Goal: Information Seeking & Learning: Check status

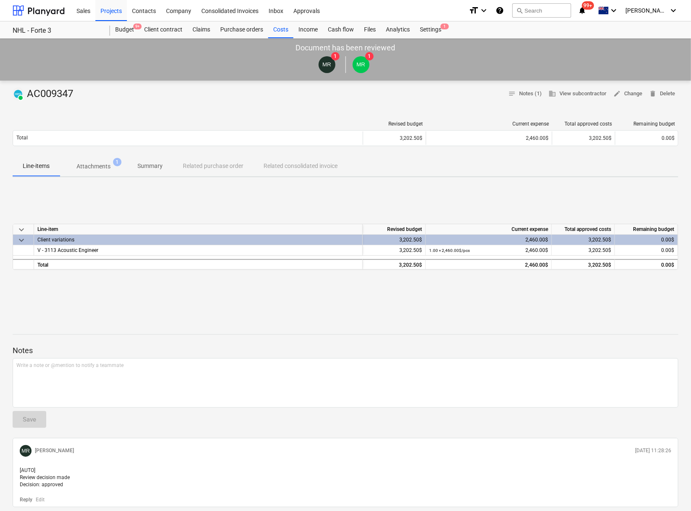
click at [232, 314] on div "PAID AC009347 notes Notes (1) business View subcontractor edit Change delete De…" at bounding box center [345, 311] width 691 height 461
click at [540, 13] on button "search Search" at bounding box center [541, 10] width 59 height 14
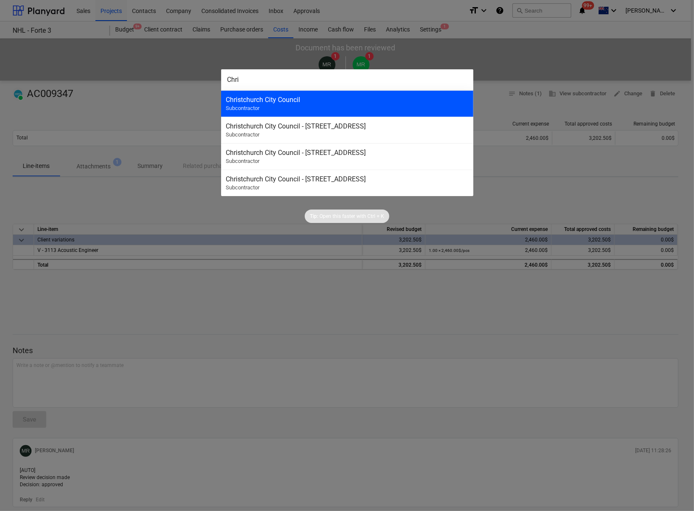
type input "Chri"
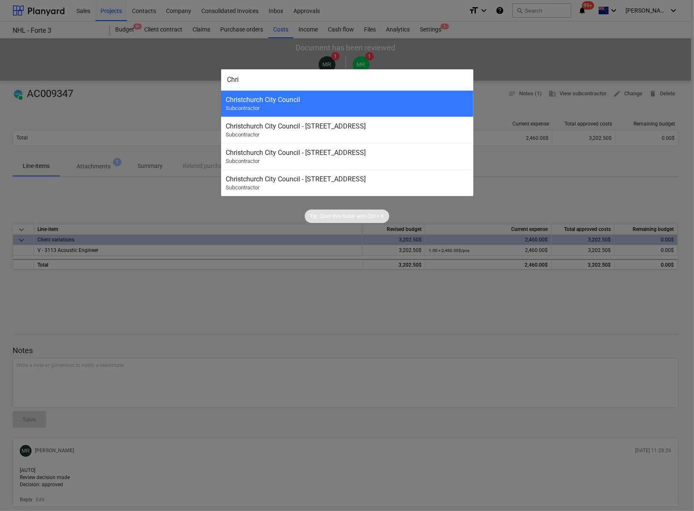
click at [318, 97] on div "Christchurch City Council" at bounding box center [347, 100] width 242 height 8
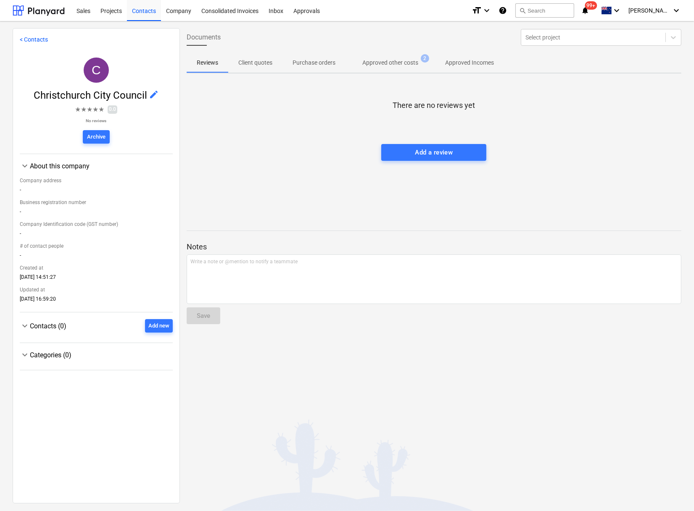
click at [405, 65] on p "Approved other costs" at bounding box center [390, 62] width 56 height 9
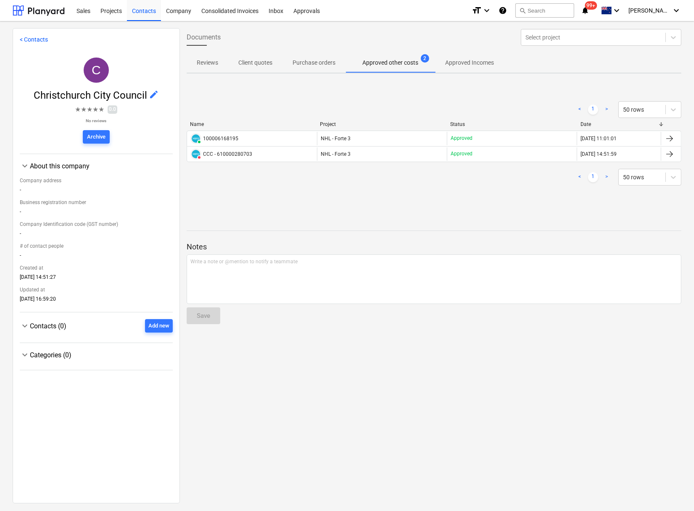
drag, startPoint x: 225, startPoint y: 139, endPoint x: 216, endPoint y: 136, distance: 9.4
click at [216, 136] on div "100006168195" at bounding box center [220, 139] width 35 height 6
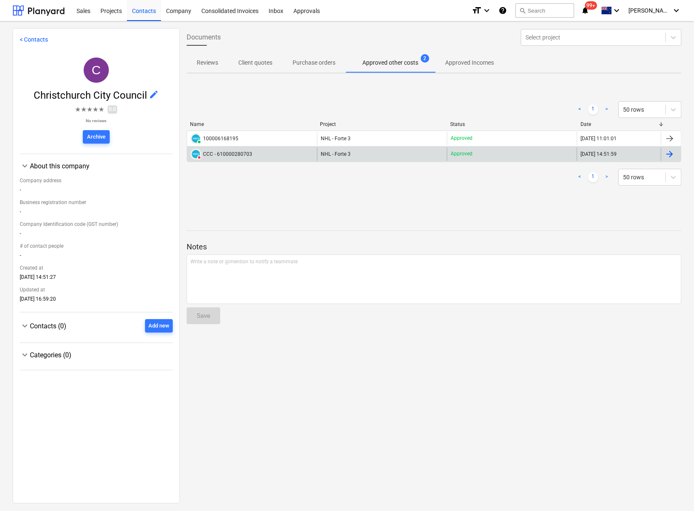
click at [251, 153] on div "DELETED CCC - 610000280703" at bounding box center [252, 154] width 130 height 13
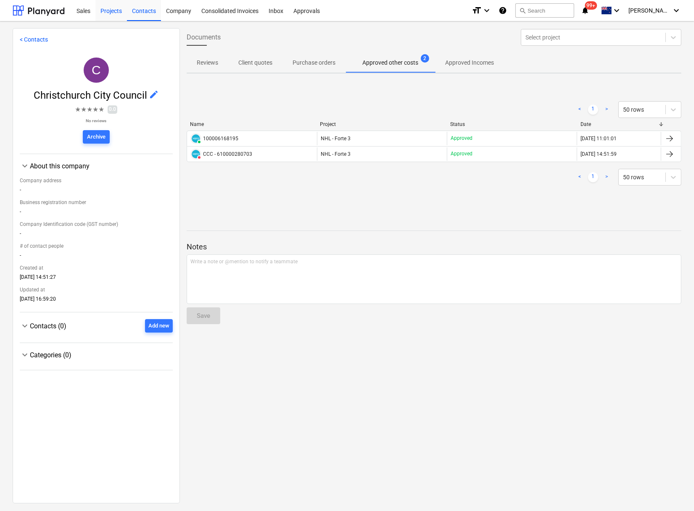
click at [117, 11] on div "Projects" at bounding box center [111, 10] width 32 height 21
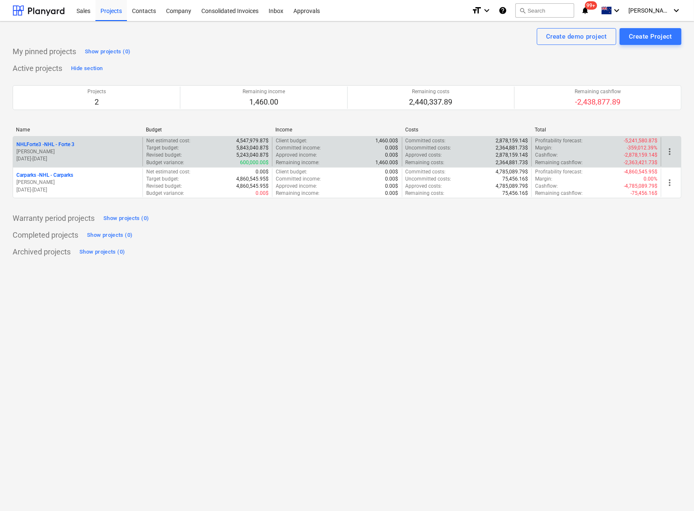
click at [53, 140] on div "NHLForte3 - NHL - Forte 3 [PERSON_NAME] [DATE] - [DATE]" at bounding box center [77, 151] width 129 height 29
click at [53, 144] on p "NHLForte3 - NHL - Forte 3" at bounding box center [45, 144] width 58 height 7
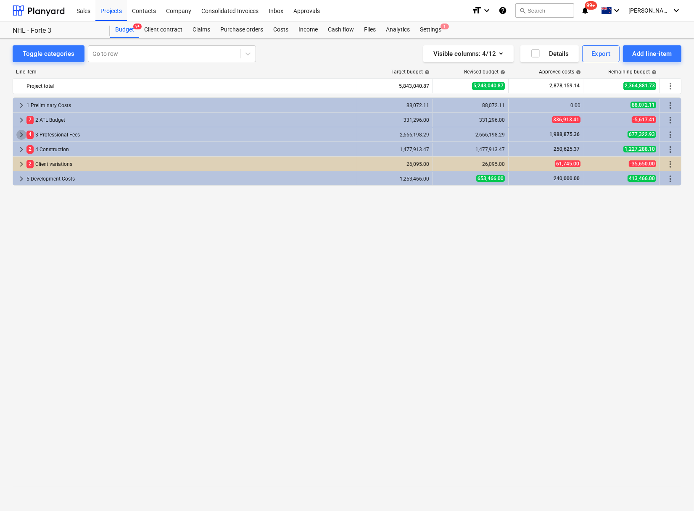
click at [21, 134] on span "keyboard_arrow_right" at bounding box center [21, 135] width 10 height 10
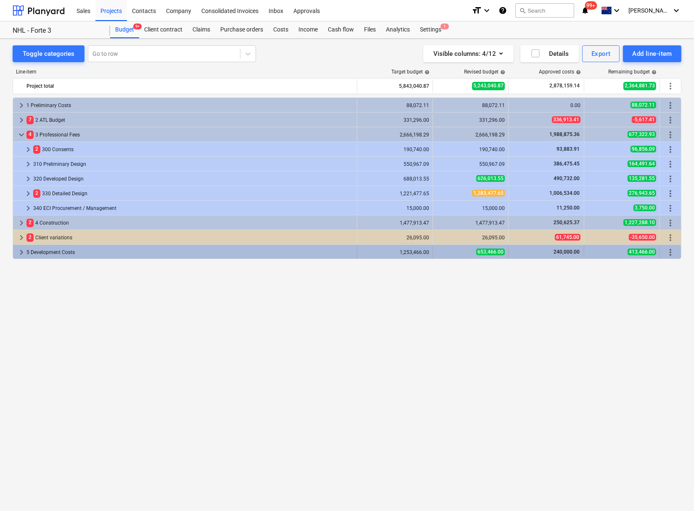
click at [20, 252] on span "keyboard_arrow_right" at bounding box center [21, 253] width 10 height 10
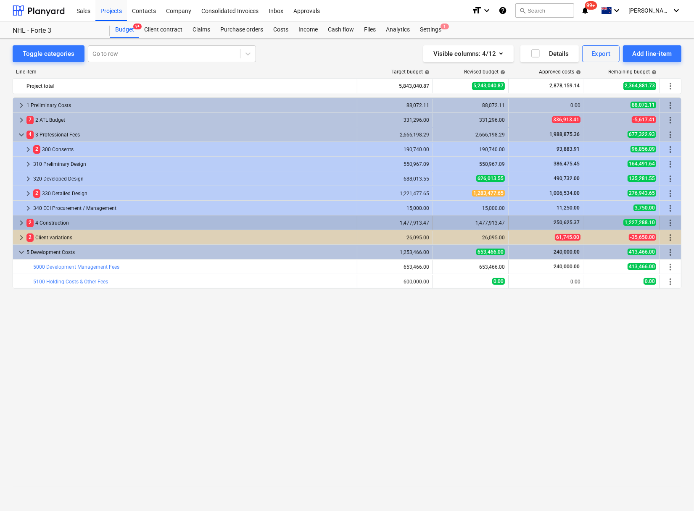
click at [22, 216] on div "keyboard_arrow_right" at bounding box center [21, 222] width 10 height 13
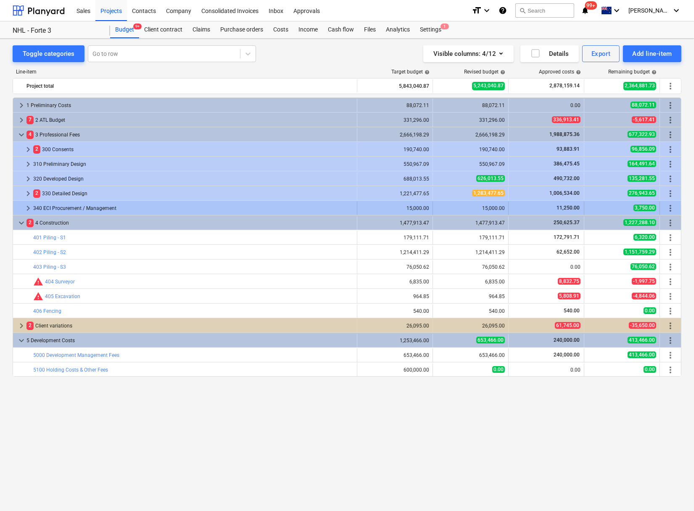
click at [29, 208] on span "keyboard_arrow_right" at bounding box center [28, 208] width 10 height 10
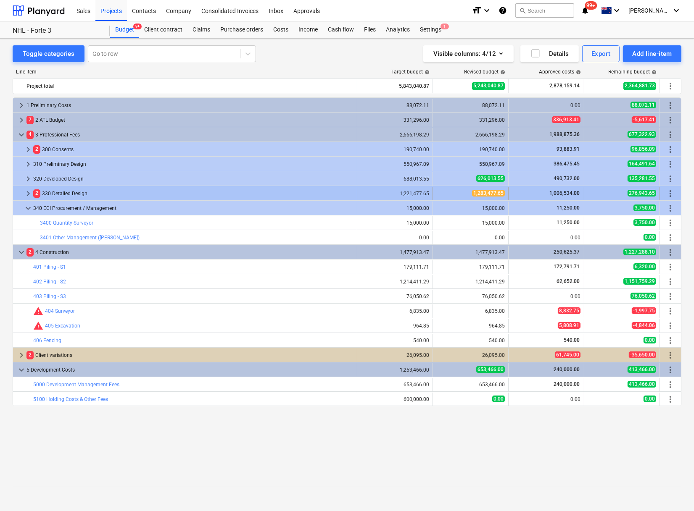
click at [27, 194] on span "keyboard_arrow_right" at bounding box center [28, 194] width 10 height 10
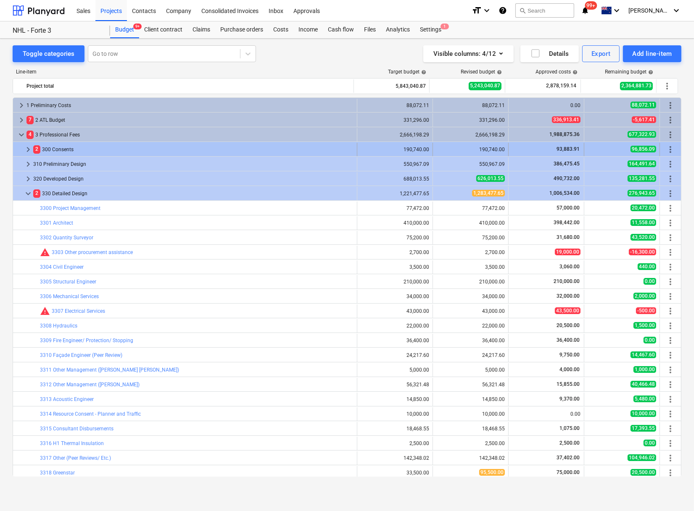
click at [26, 149] on span "keyboard_arrow_right" at bounding box center [28, 150] width 10 height 10
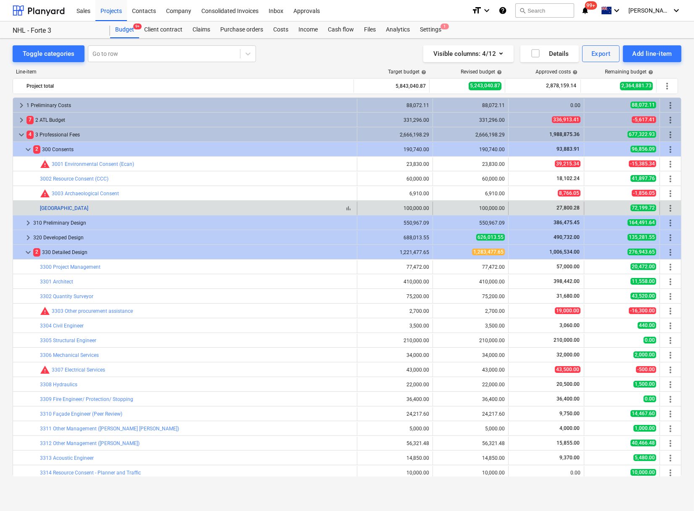
click at [79, 207] on link "[GEOGRAPHIC_DATA]" at bounding box center [64, 209] width 48 height 6
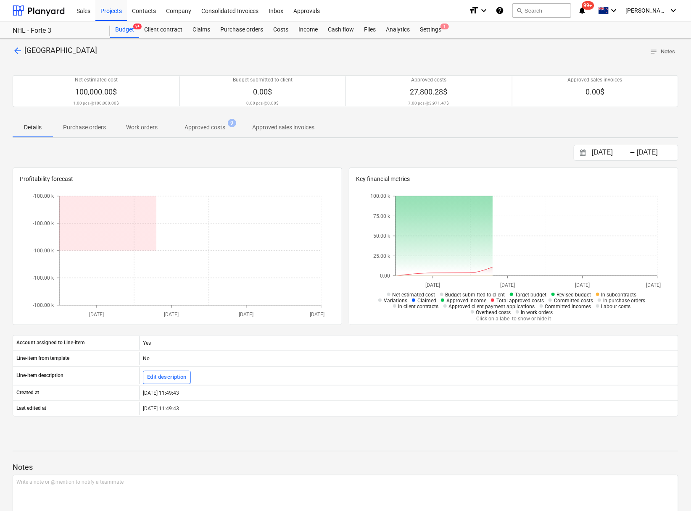
click at [206, 130] on p "Approved costs" at bounding box center [204, 127] width 41 height 9
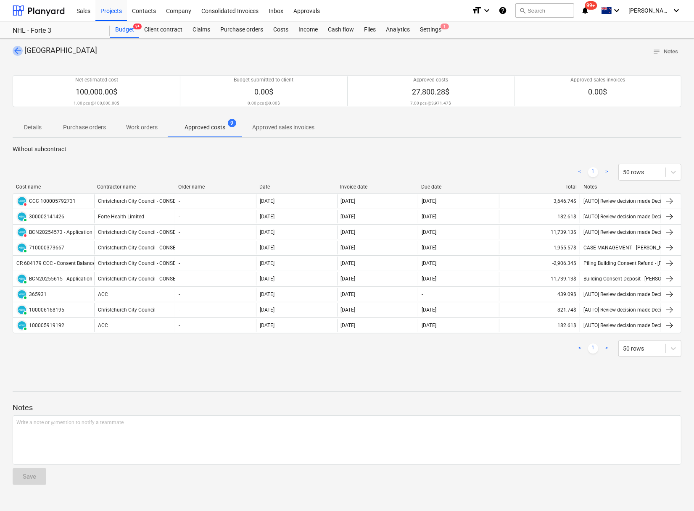
click at [14, 50] on span "arrow_back" at bounding box center [18, 51] width 10 height 10
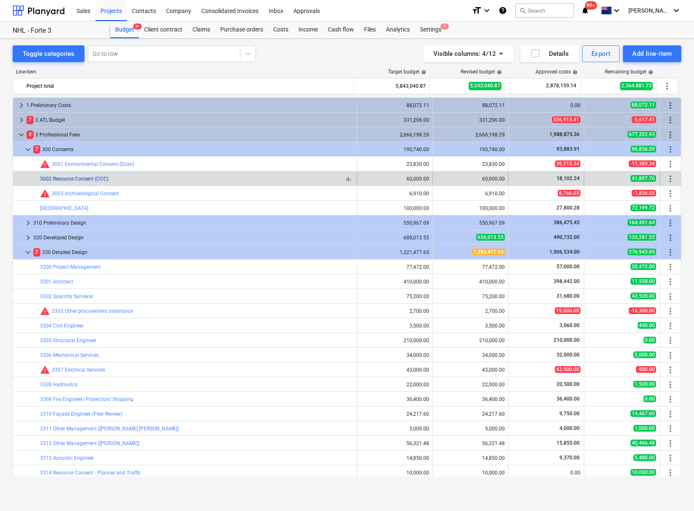
click at [89, 178] on link "3002 Resource Consent (CCC)" at bounding box center [74, 179] width 69 height 6
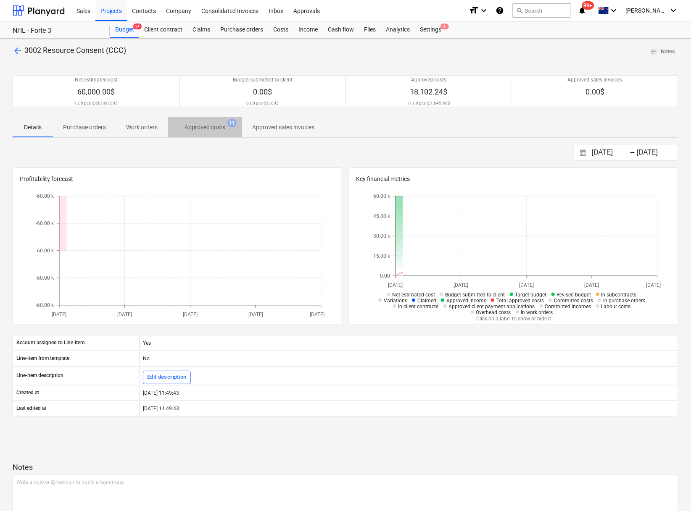
click at [199, 131] on p "Approved costs" at bounding box center [204, 127] width 41 height 9
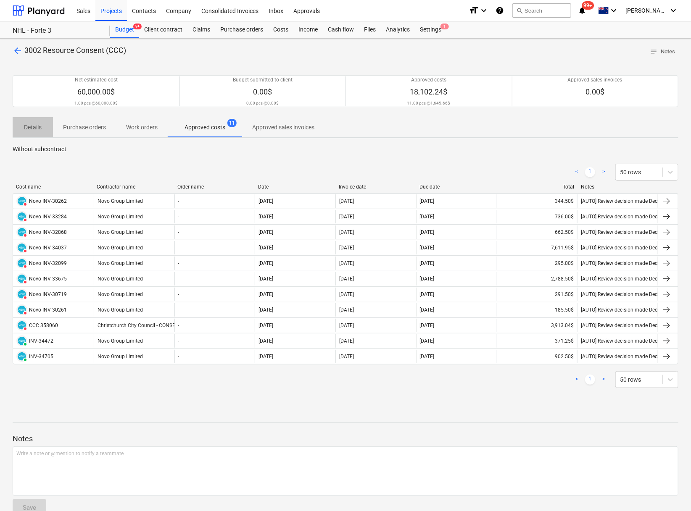
click at [31, 132] on p "Details" at bounding box center [33, 127] width 20 height 9
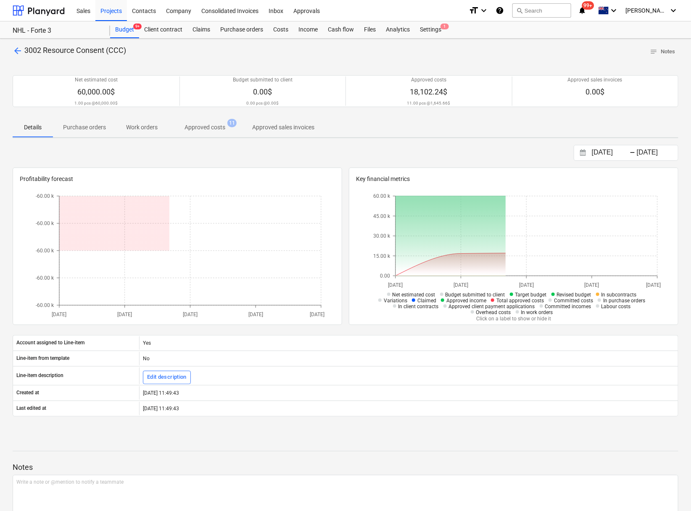
click at [17, 54] on span "arrow_back" at bounding box center [18, 51] width 10 height 10
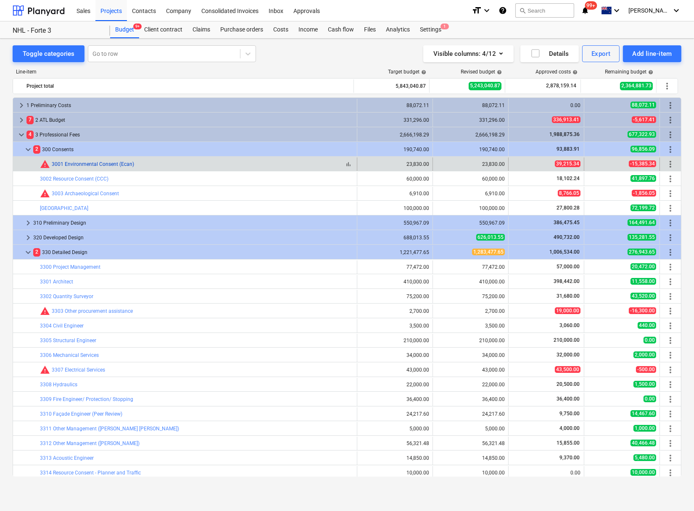
click at [111, 166] on link "3001 Environmental Consent (Ecan)" at bounding box center [93, 164] width 82 height 6
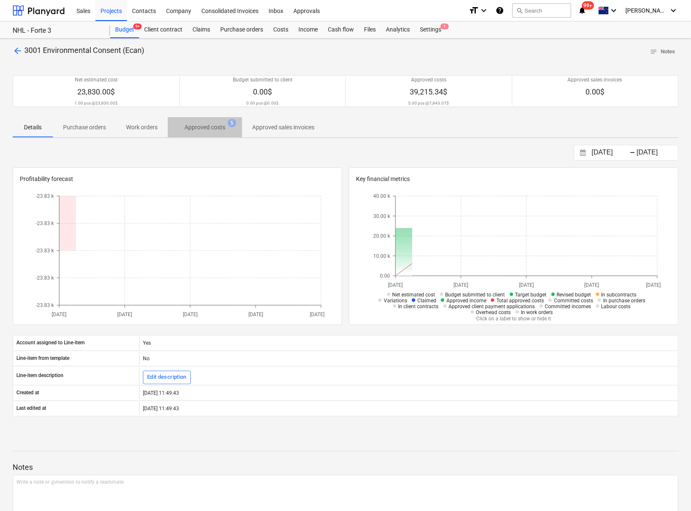
click at [223, 127] on span "Approved costs 5" at bounding box center [205, 127] width 54 height 9
